Goal: Book appointment/travel/reservation

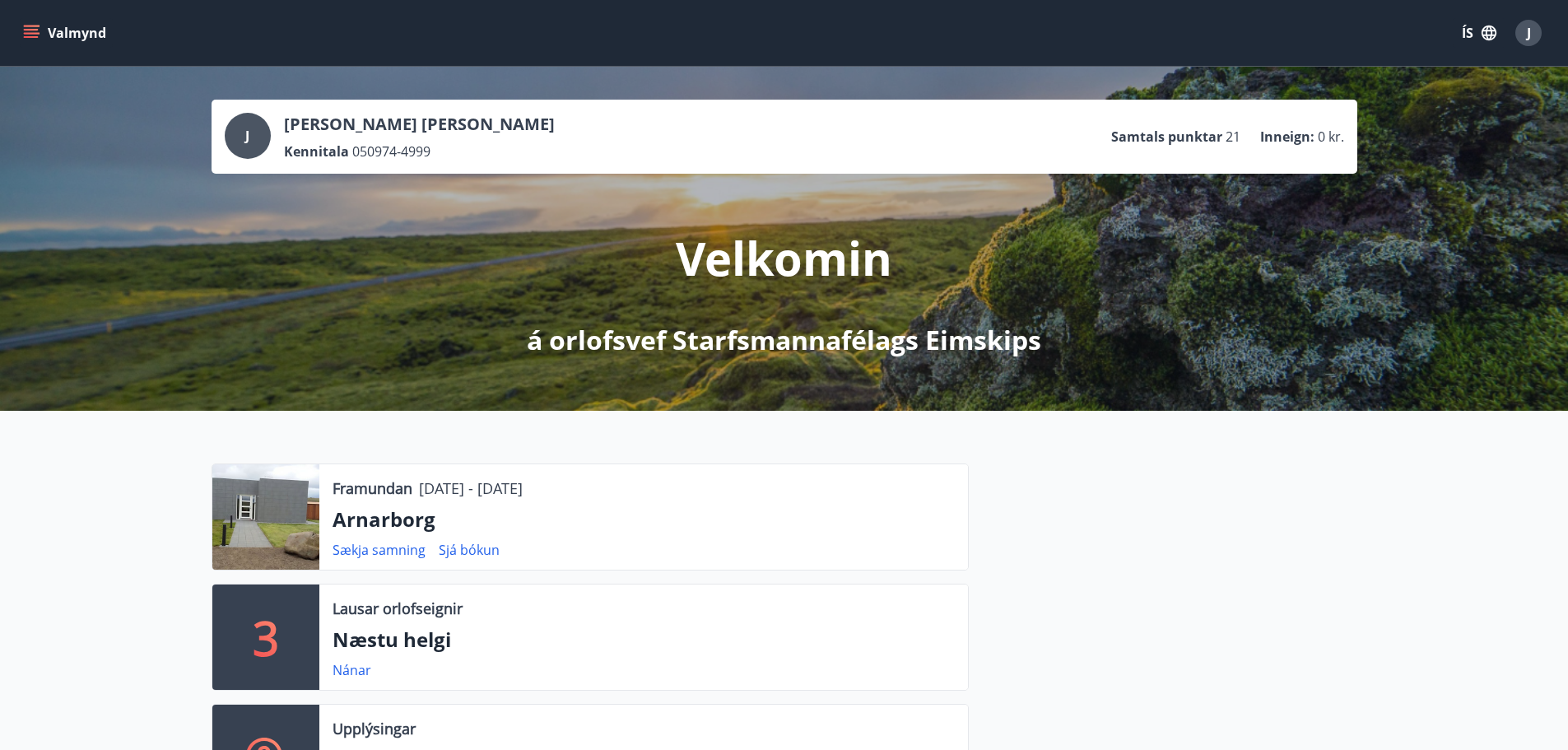
click at [25, 41] on icon "menu" at bounding box center [31, 33] width 17 height 17
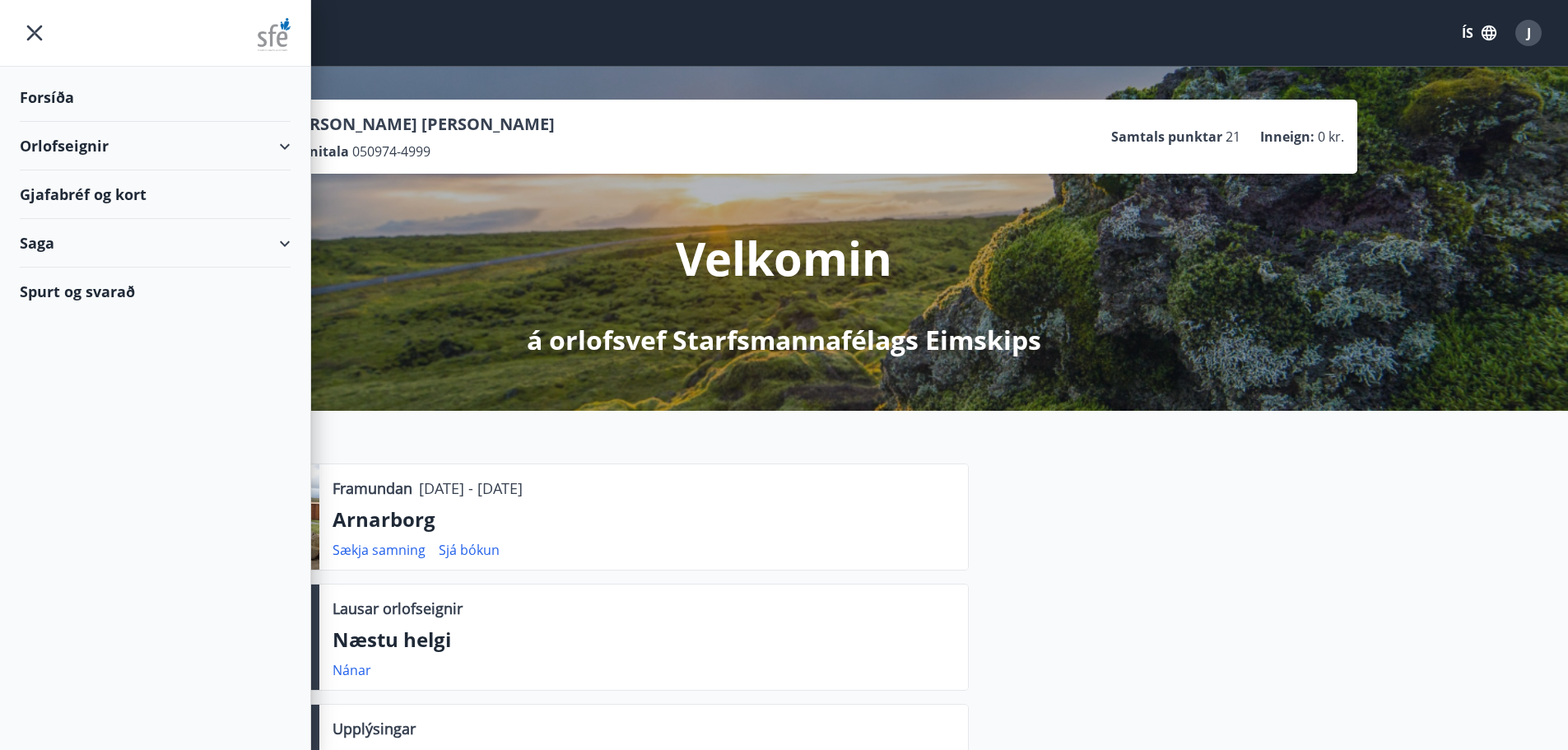
click at [58, 145] on div "Orlofseignir" at bounding box center [154, 146] width 271 height 49
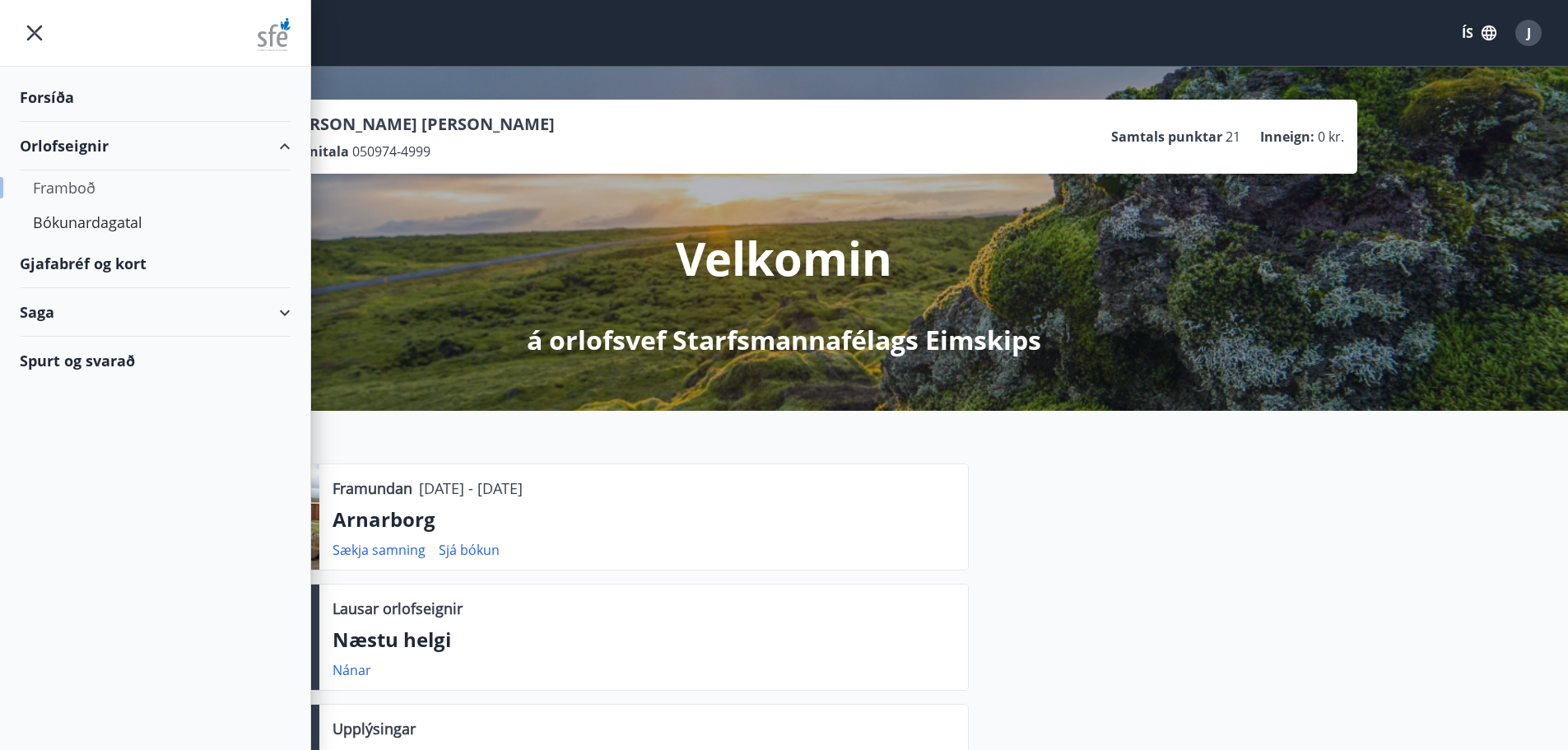
click at [61, 181] on div "Framboð" at bounding box center [155, 188] width 245 height 34
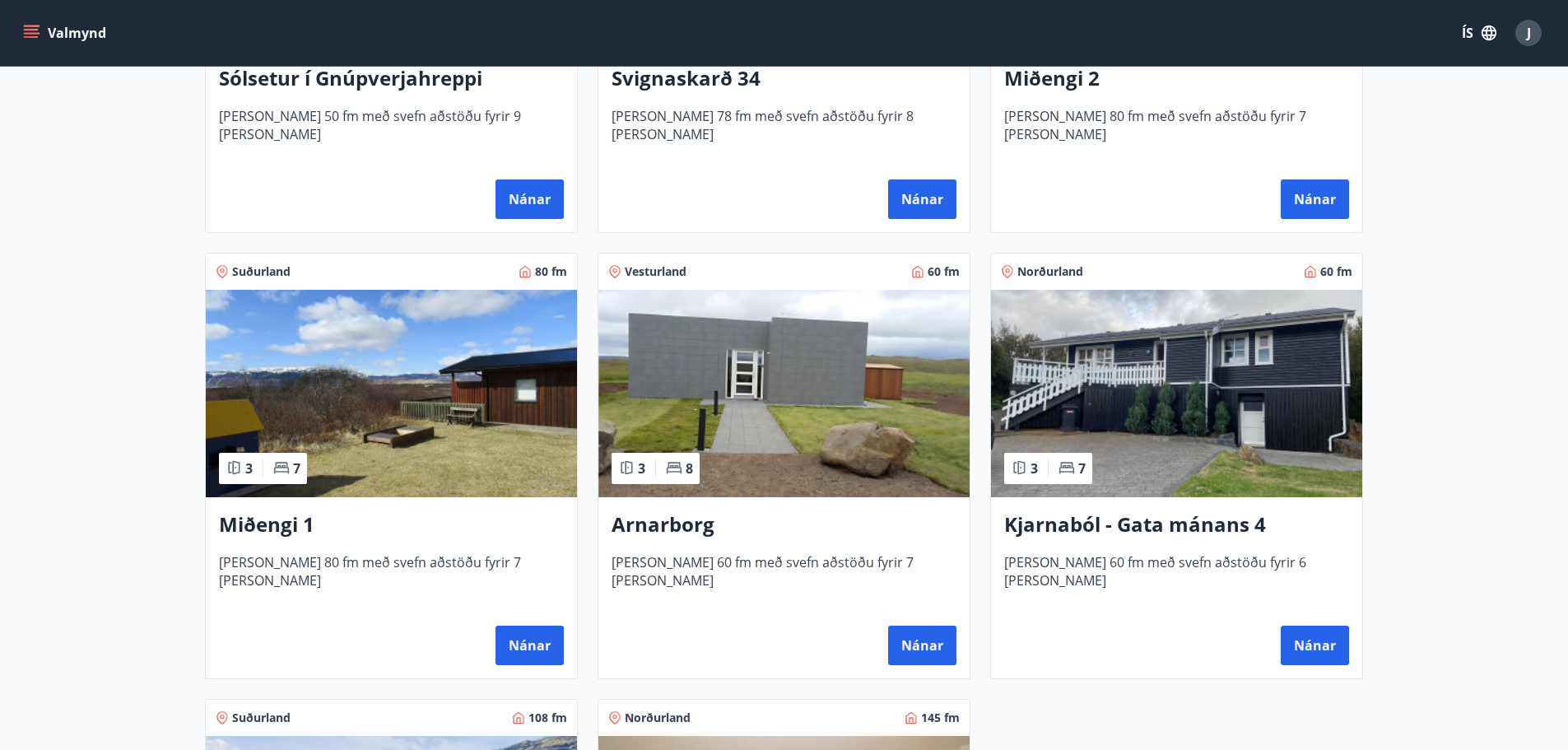
scroll to position [576, 0]
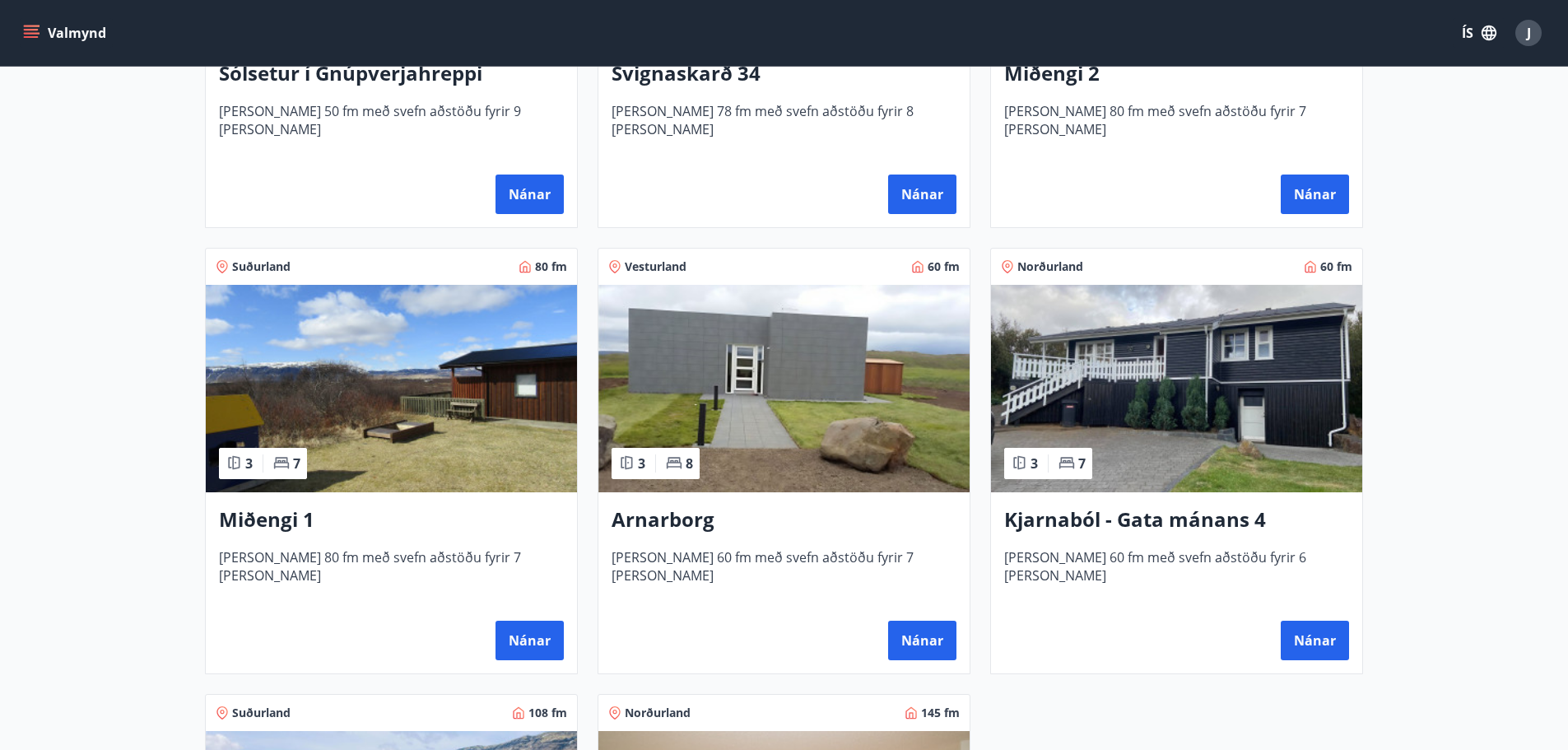
click at [823, 393] on img at bounding box center [784, 388] width 371 height 208
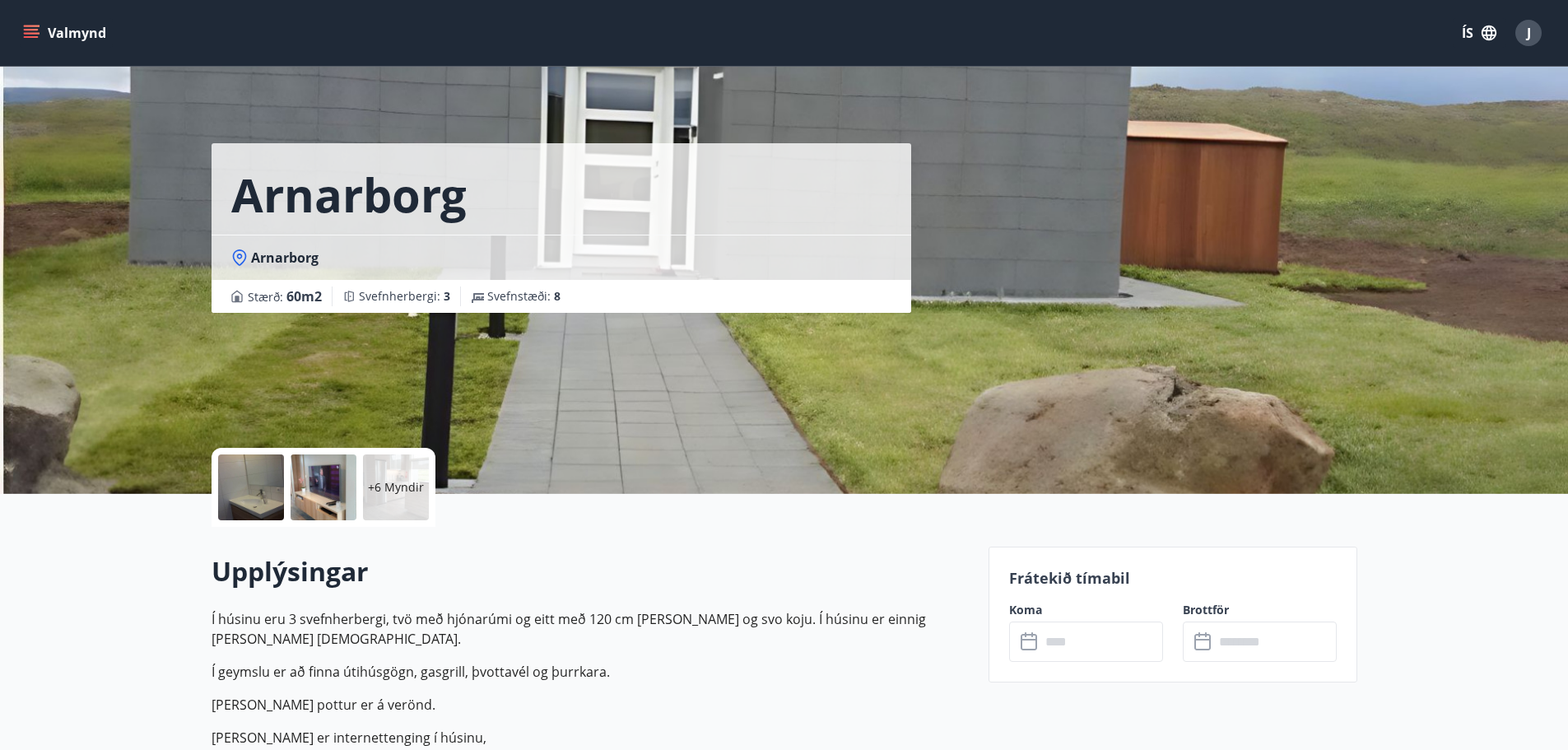
click at [391, 487] on p "+6 Myndir" at bounding box center [395, 488] width 56 height 17
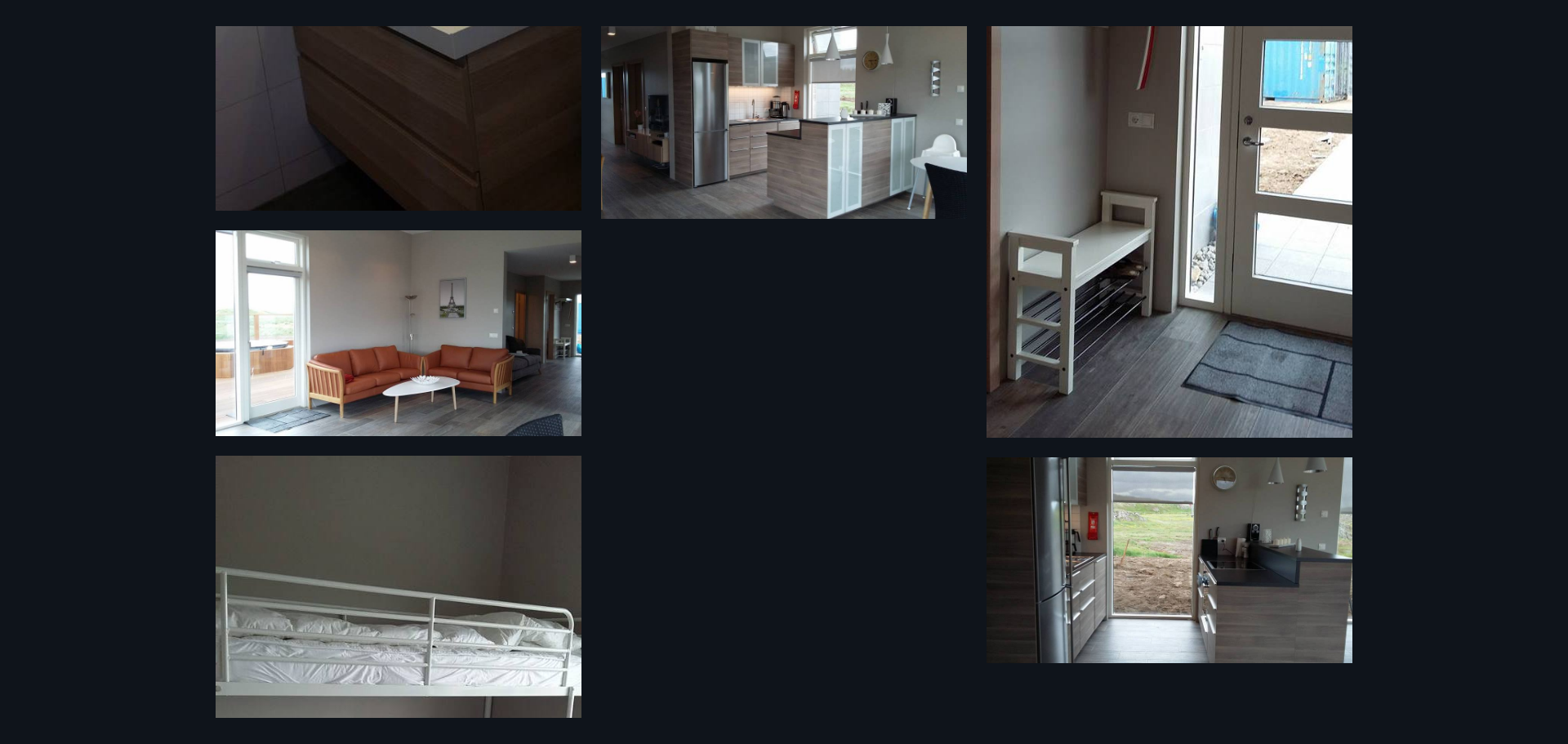
scroll to position [735, 0]
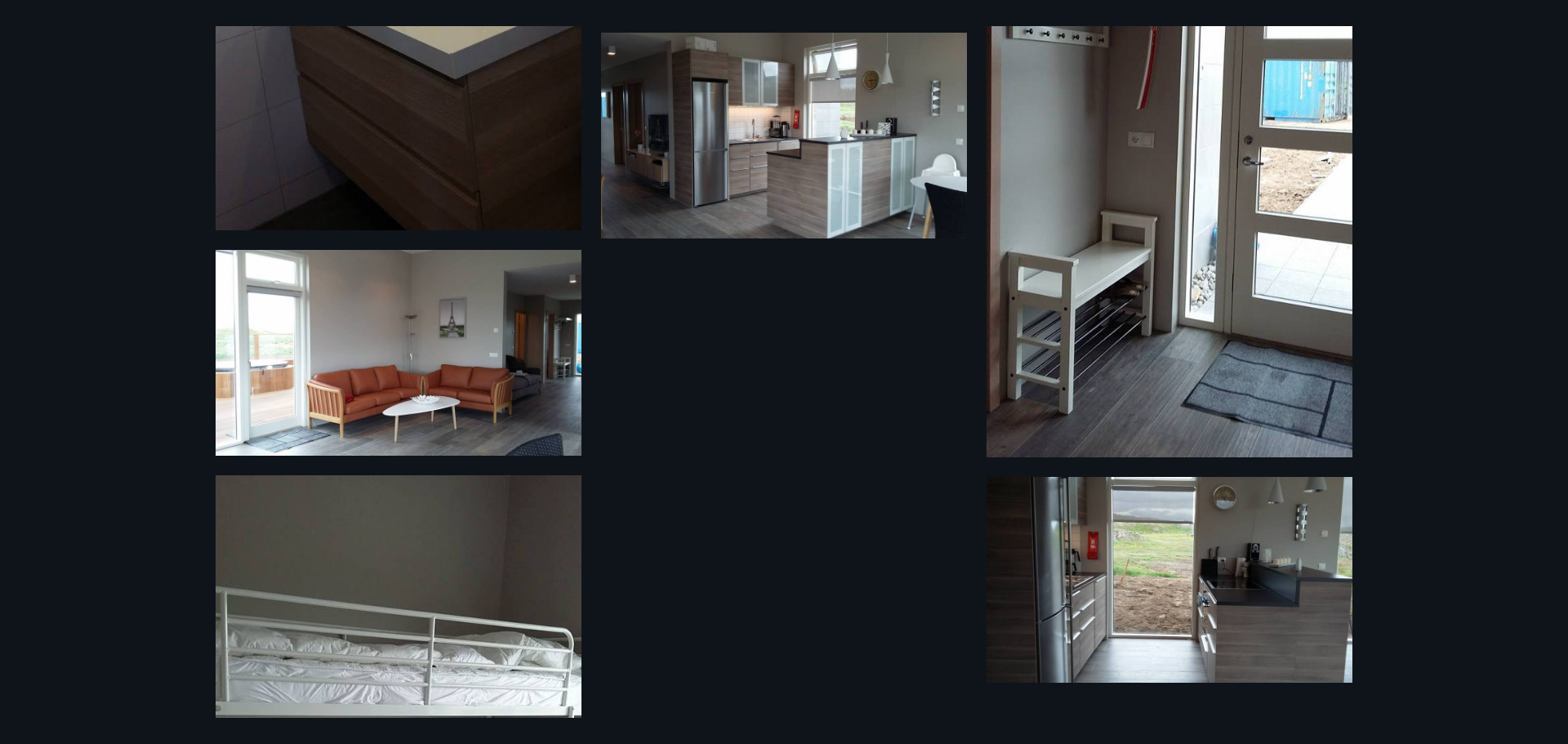
click at [735, 147] on img at bounding box center [783, 136] width 365 height 206
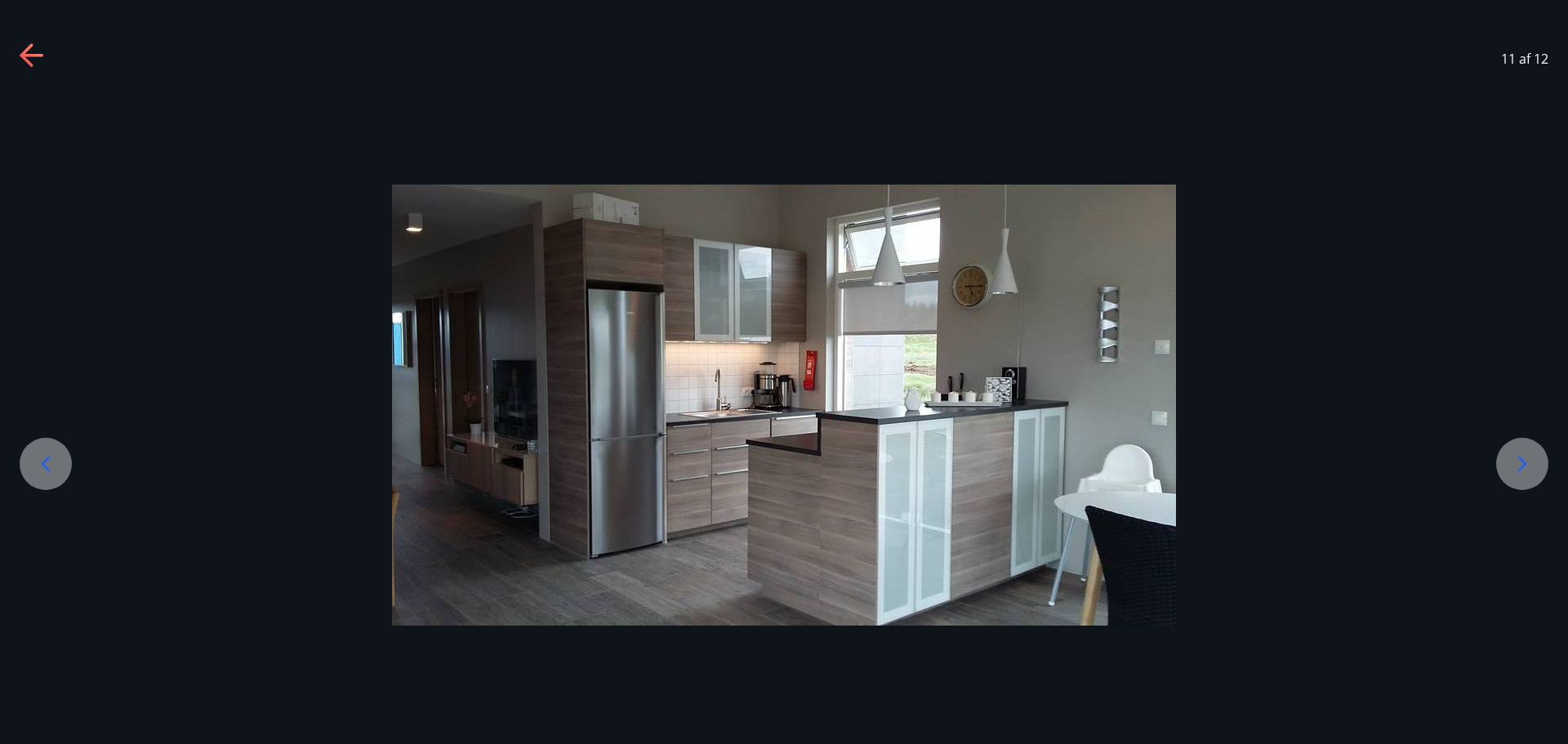
click at [16, 42] on div "11 af 12" at bounding box center [784, 59] width 1568 height 65
click at [26, 49] on icon at bounding box center [32, 56] width 27 height 27
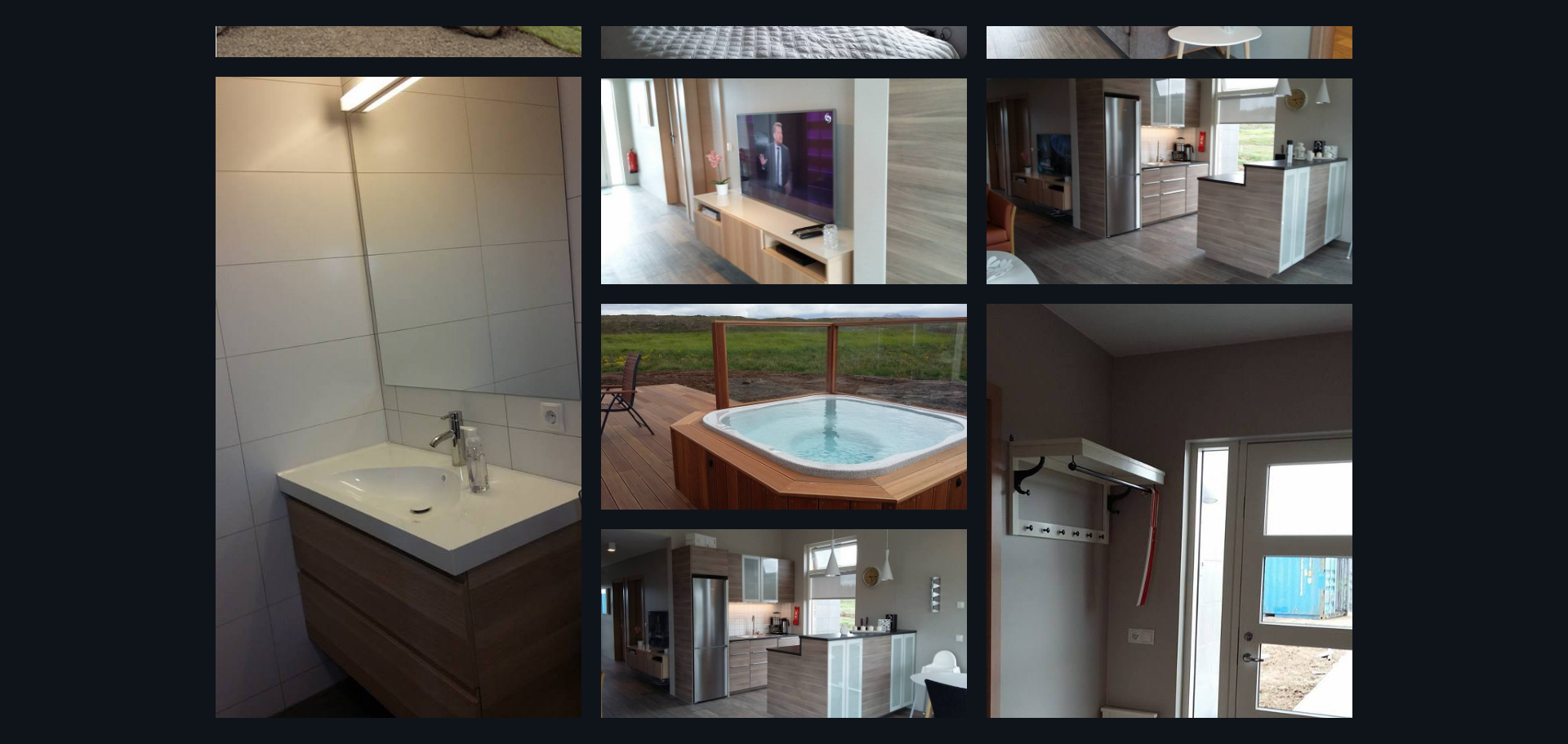
scroll to position [163, 0]
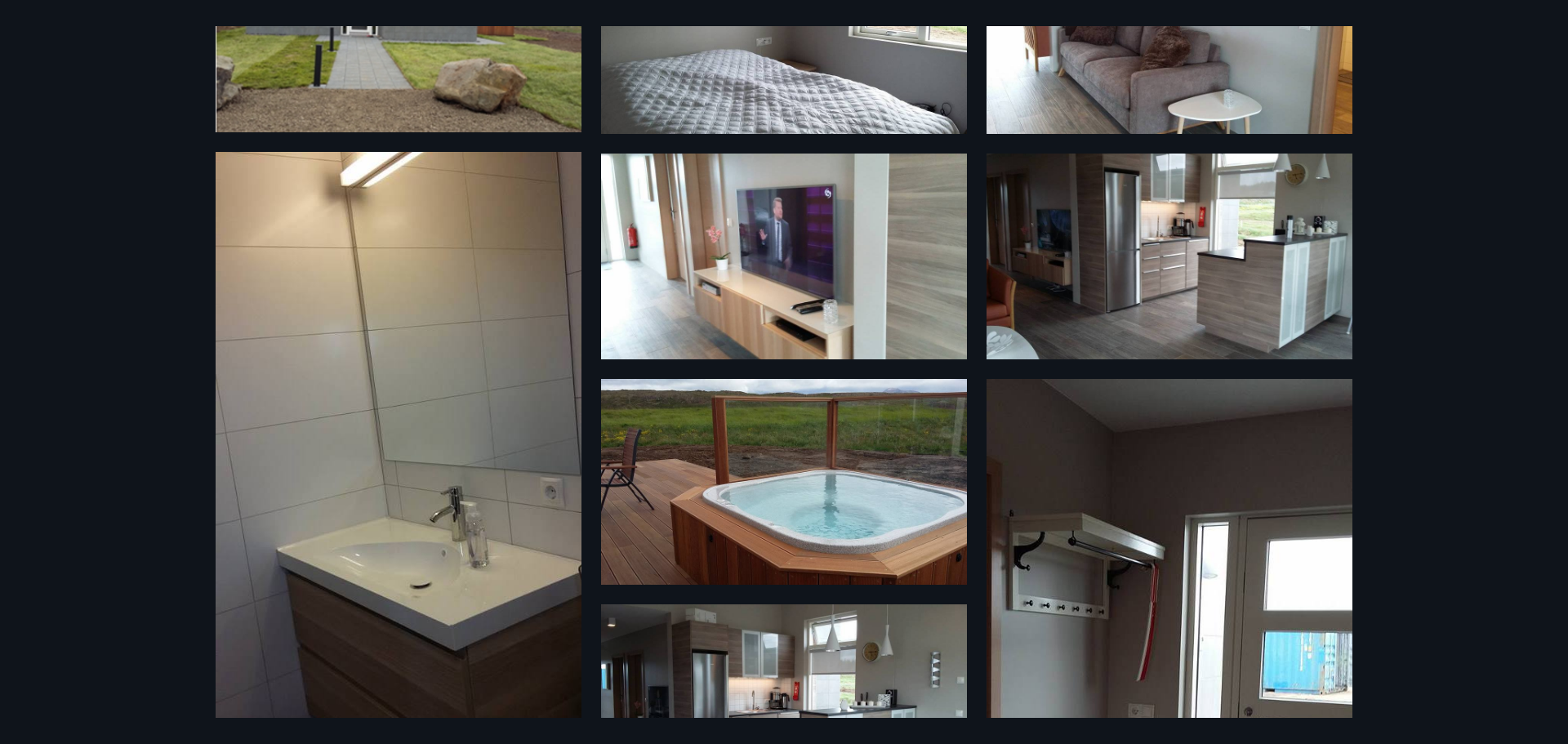
click at [727, 448] on img at bounding box center [783, 482] width 365 height 206
